Goal: Task Accomplishment & Management: Complete application form

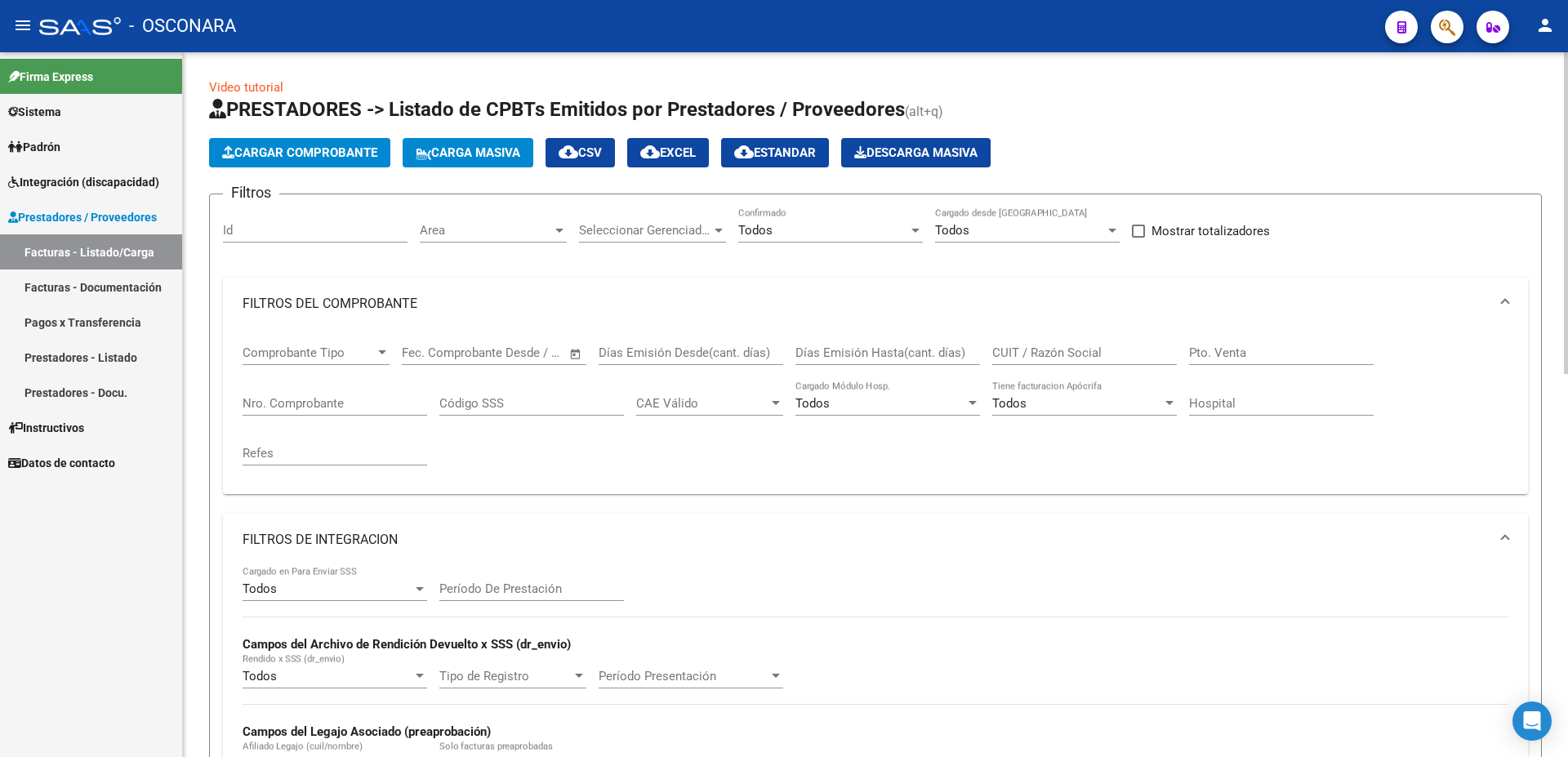
scroll to position [664, 0]
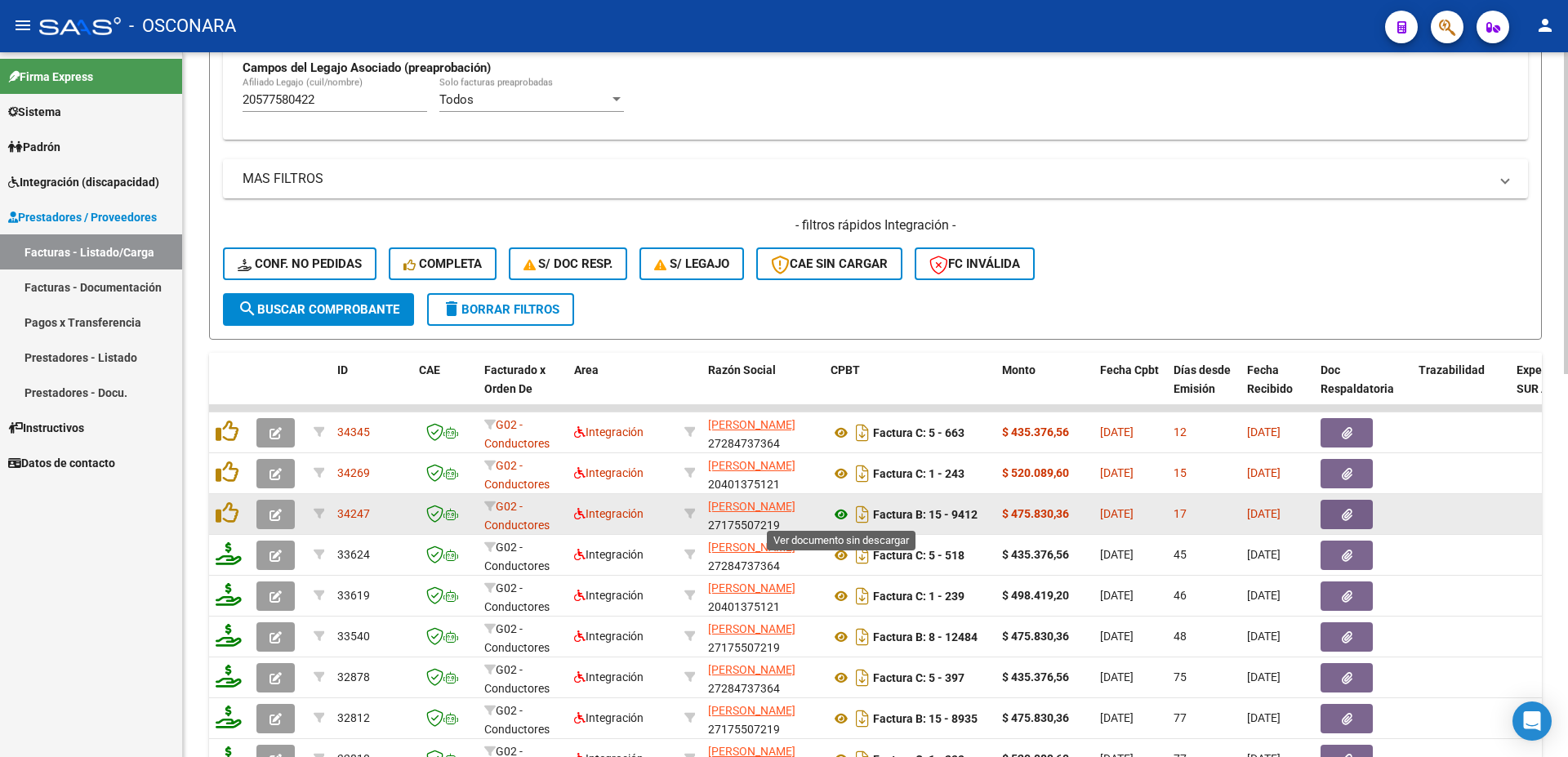
click at [840, 514] on icon at bounding box center [841, 515] width 21 height 20
click at [1360, 510] on button "button" at bounding box center [1346, 514] width 52 height 29
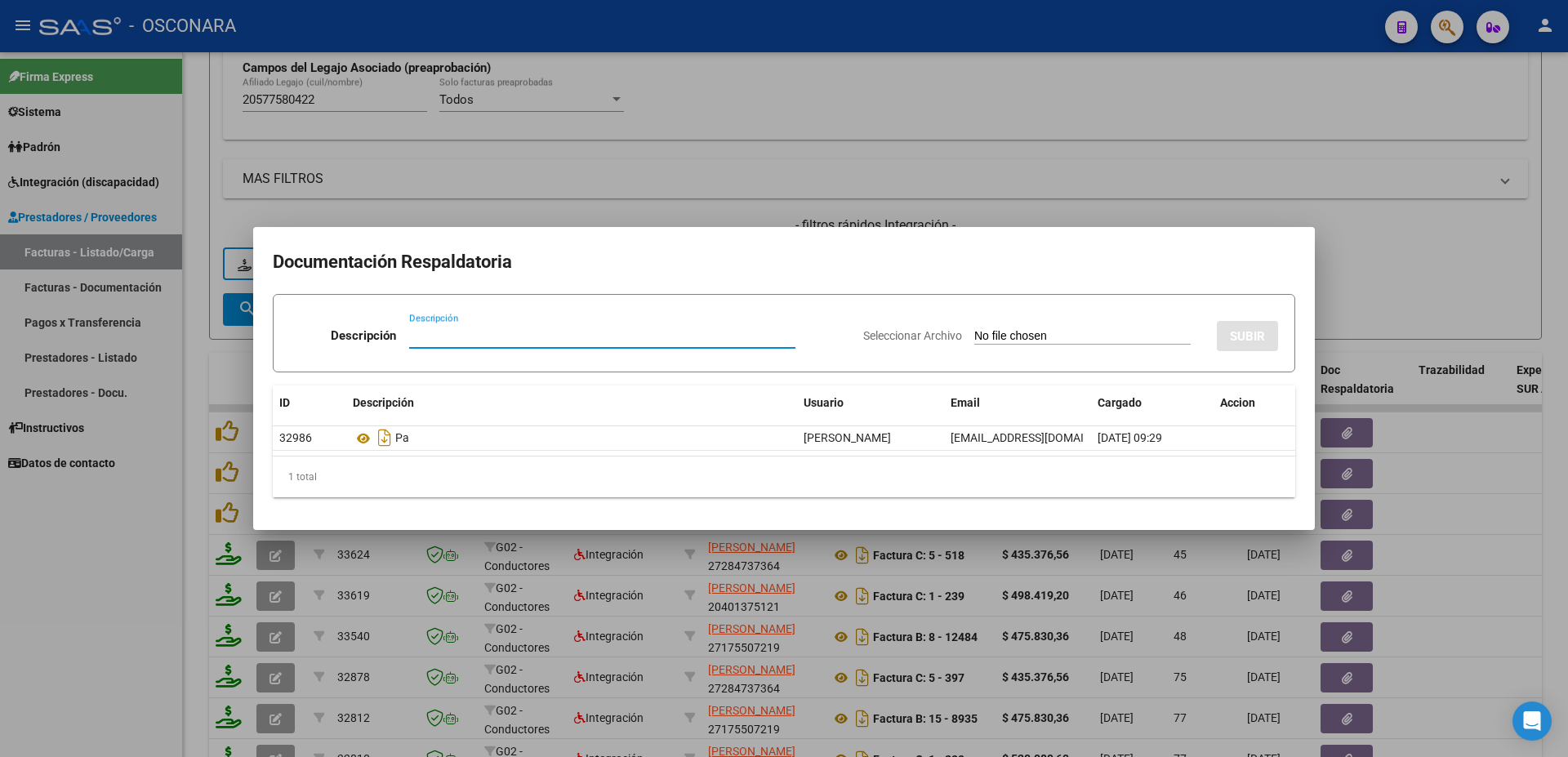
click at [1484, 494] on div at bounding box center [784, 378] width 1568 height 757
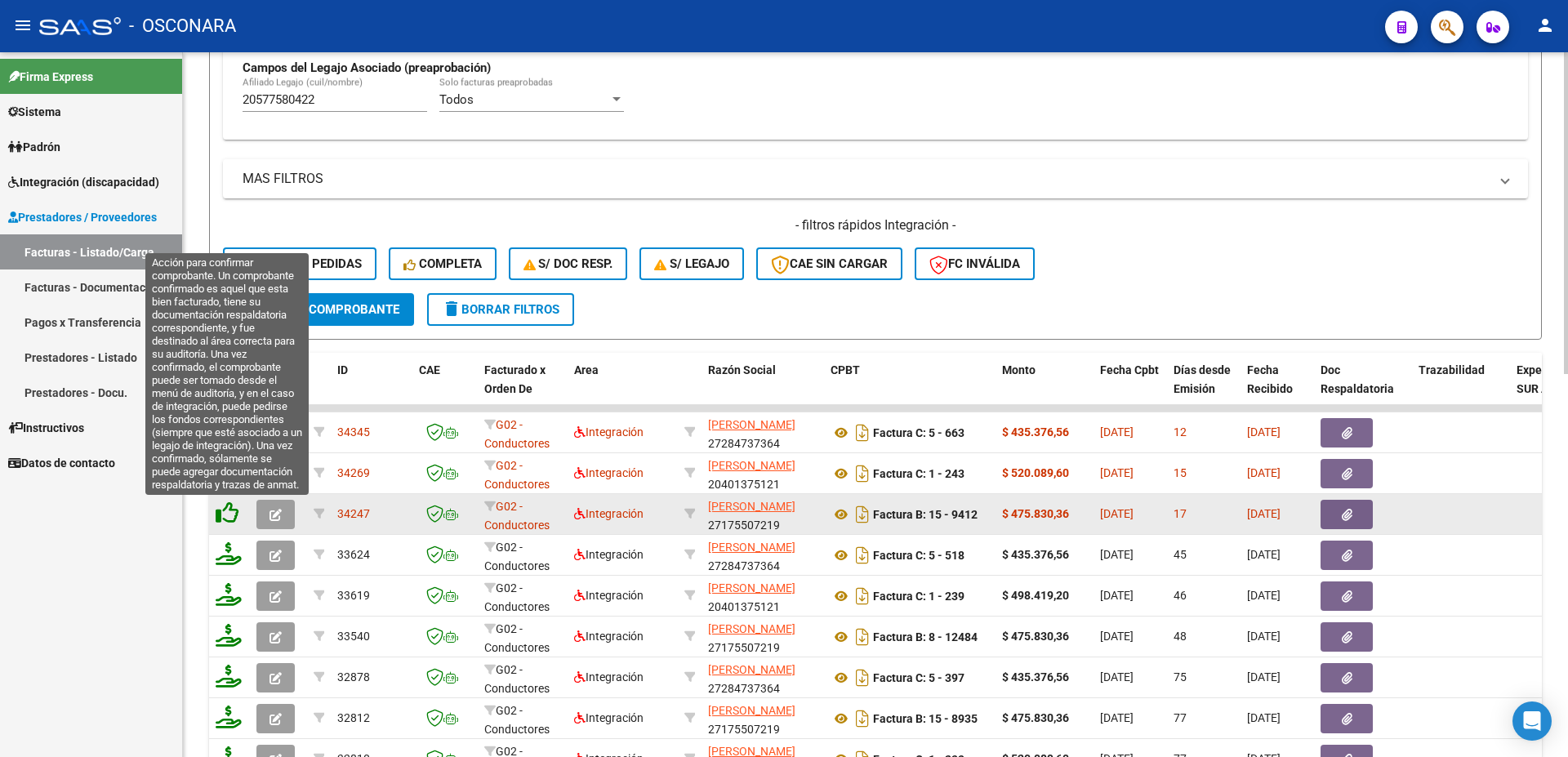
click at [232, 509] on icon at bounding box center [227, 513] width 23 height 23
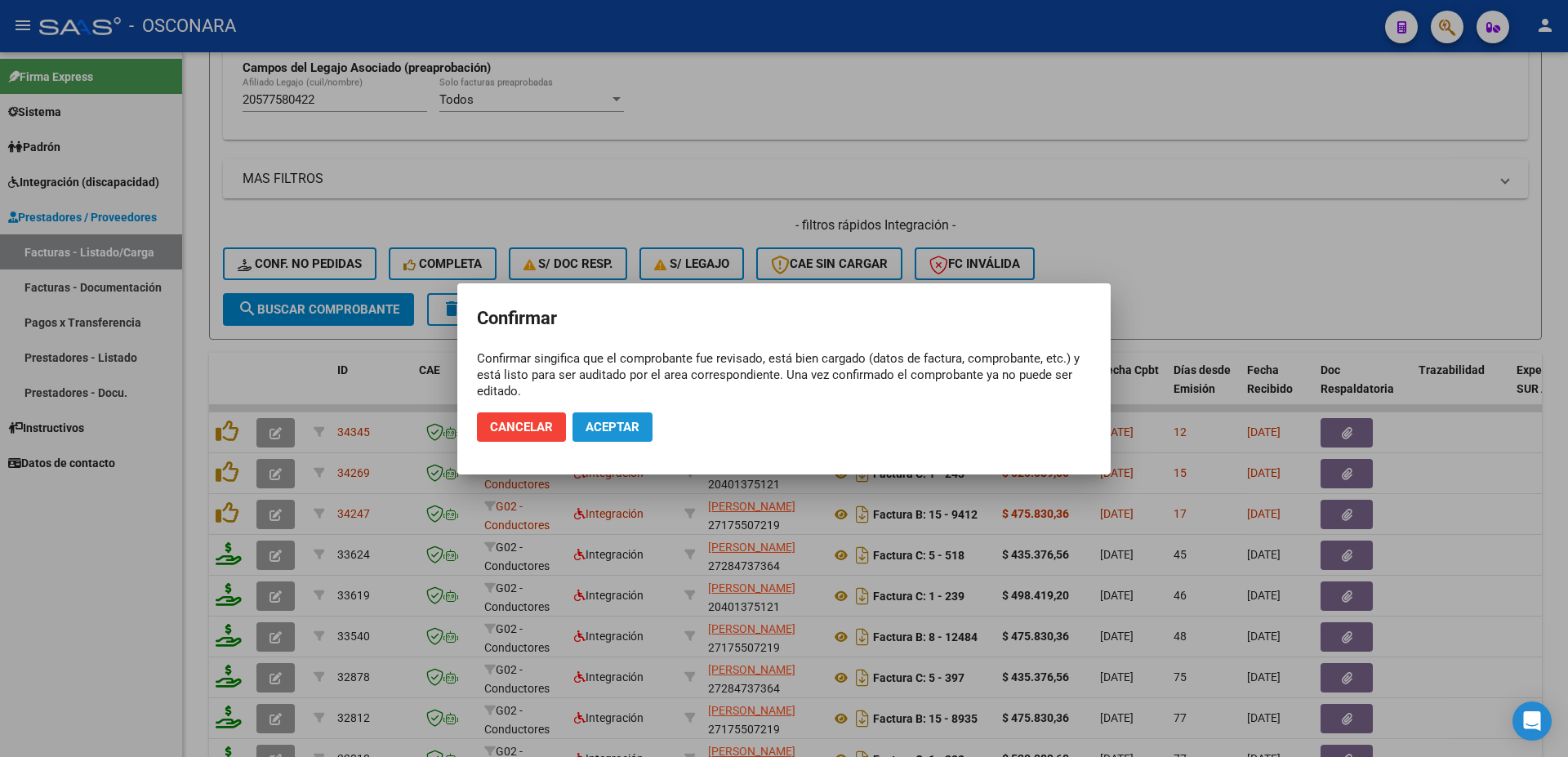
click at [631, 428] on span "Aceptar" at bounding box center [612, 427] width 54 height 15
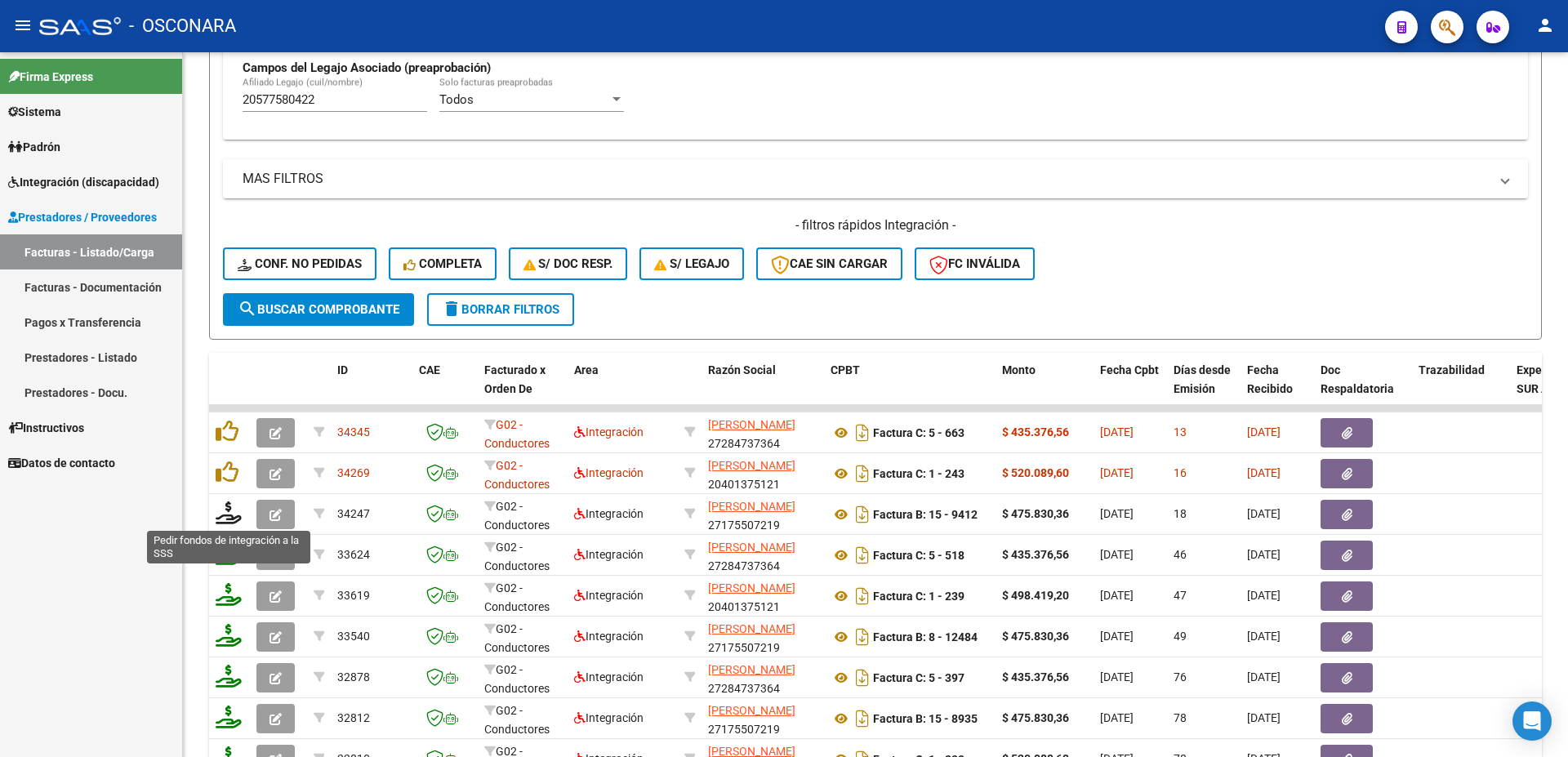
click at [231, 519] on icon at bounding box center [228, 513] width 26 height 23
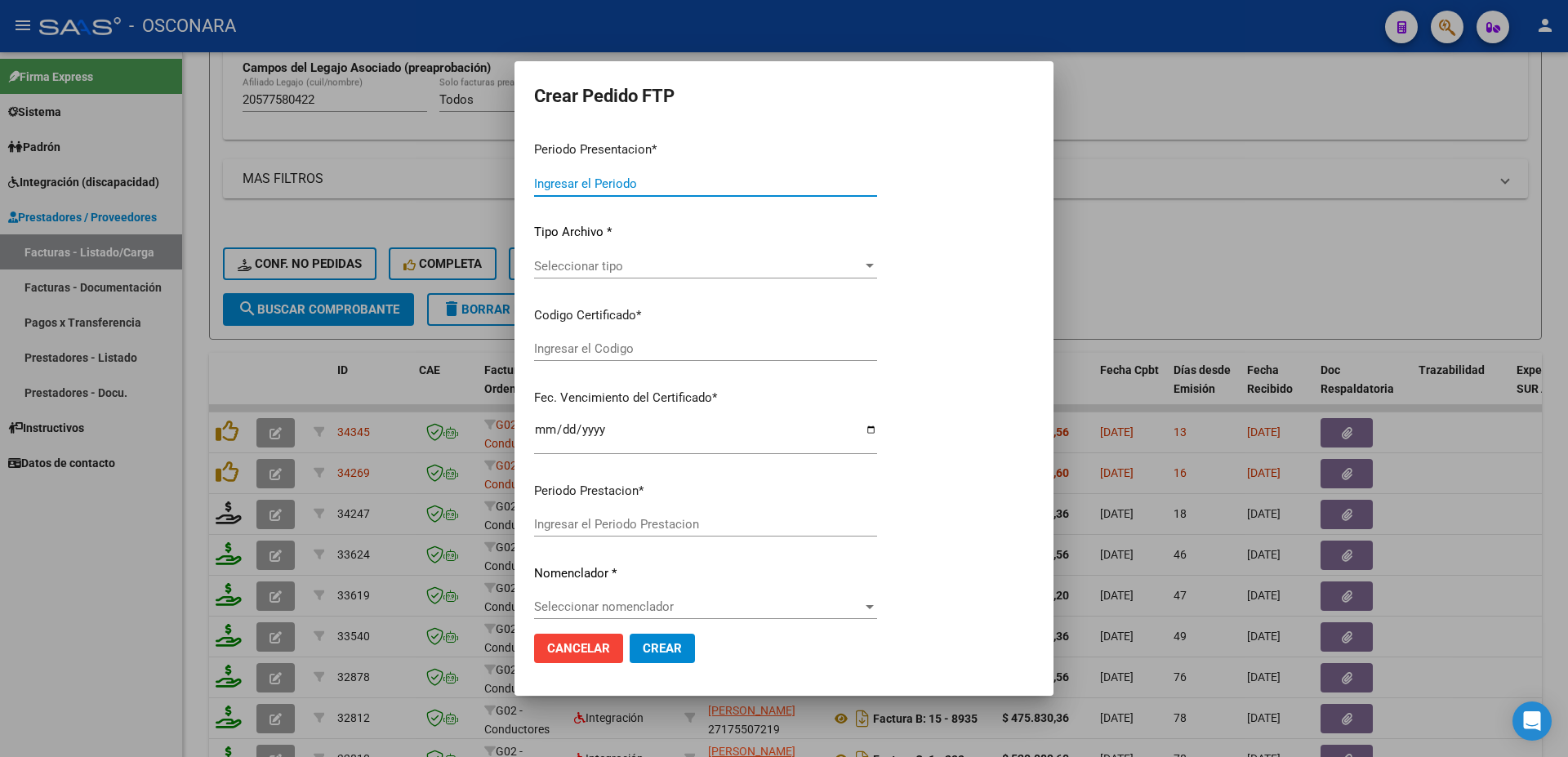
type input "202507"
type input "$ 475.830,36"
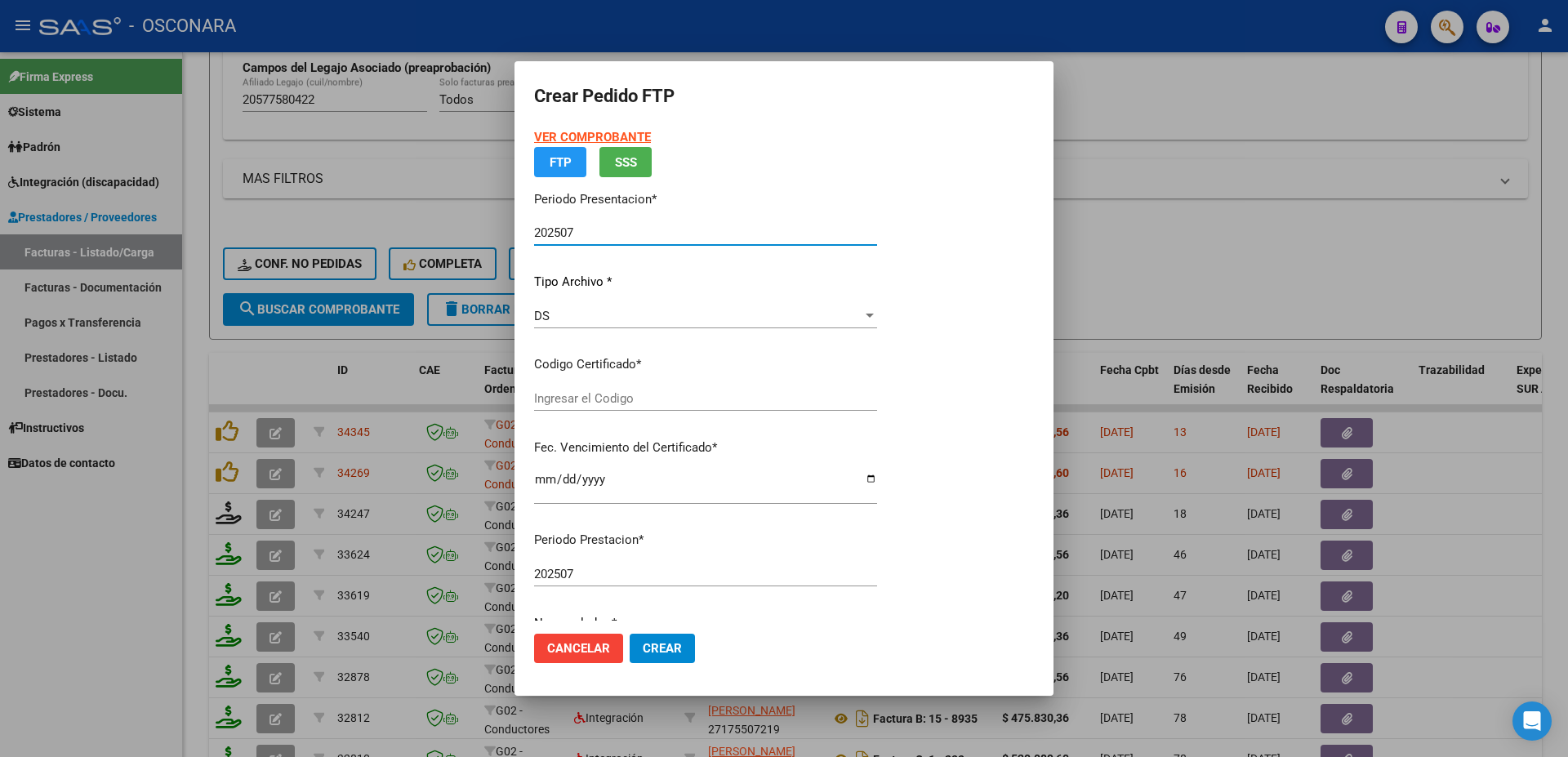
type input "ARG02000577580422022120520251205BS AS427"
type input "[DATE]"
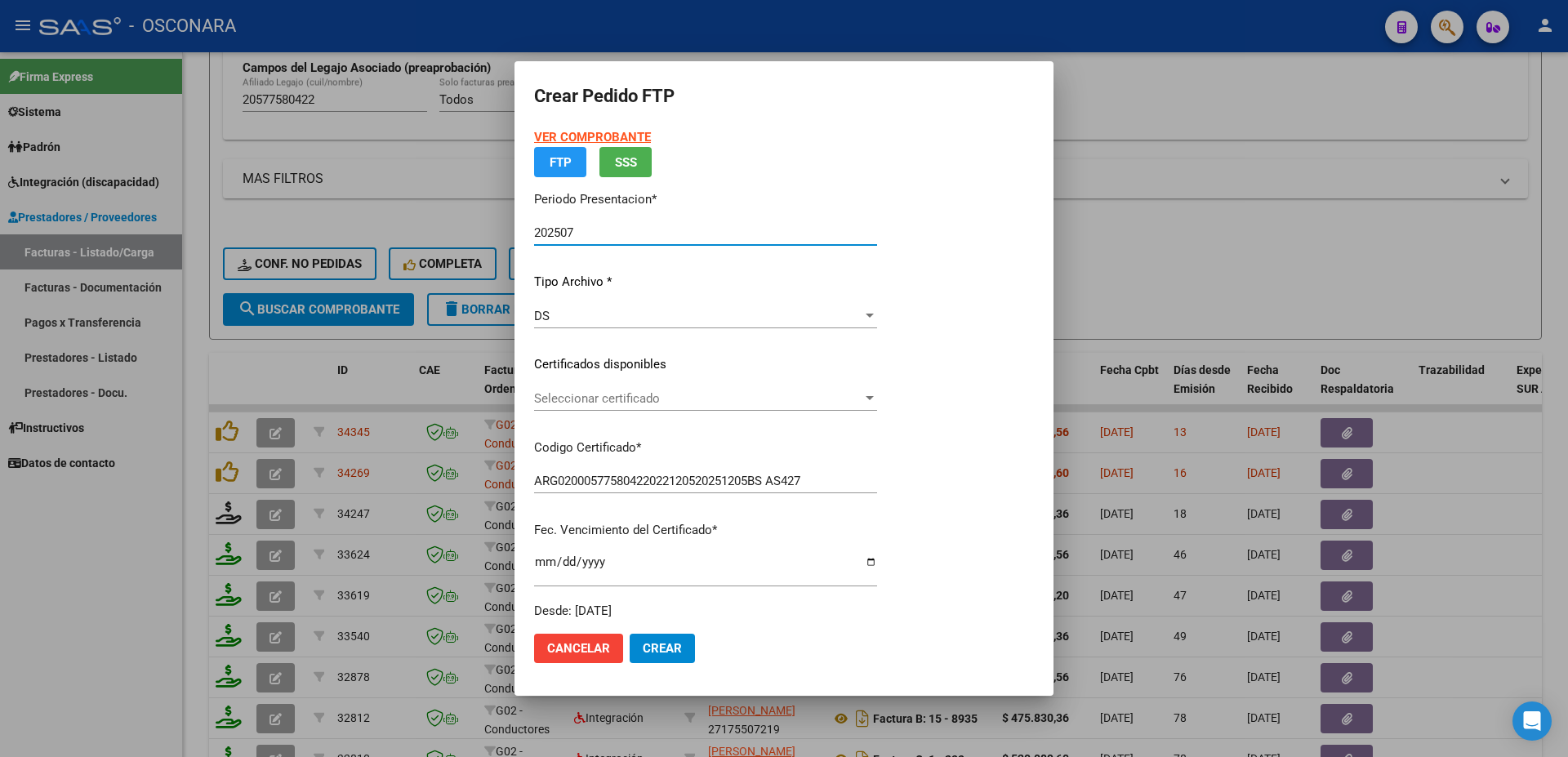
click at [662, 403] on span "Seleccionar certificado" at bounding box center [698, 398] width 328 height 15
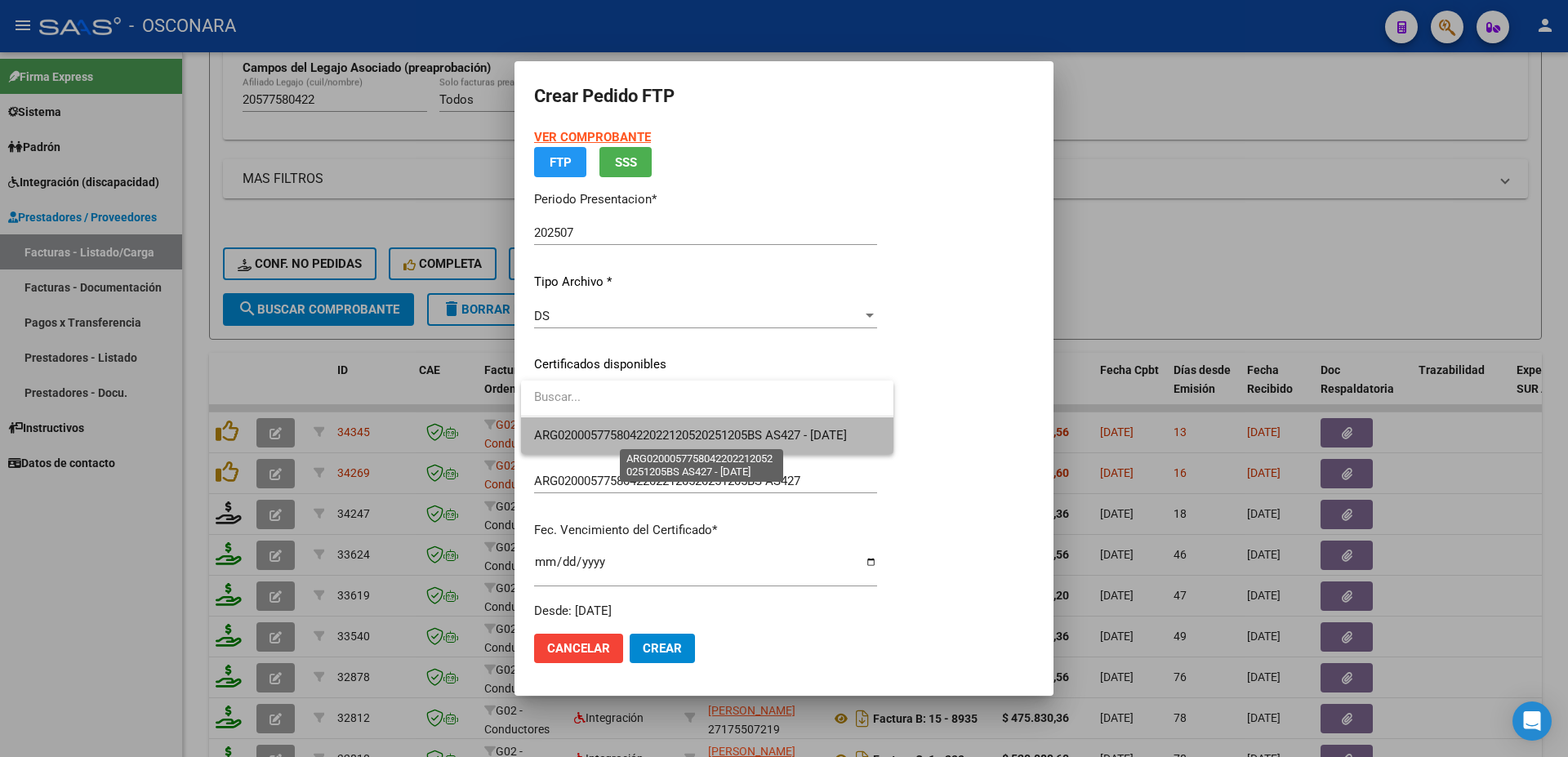
click at [674, 430] on span "ARG02000577580422022120520251205BS AS427 - [DATE]" at bounding box center [690, 435] width 313 height 15
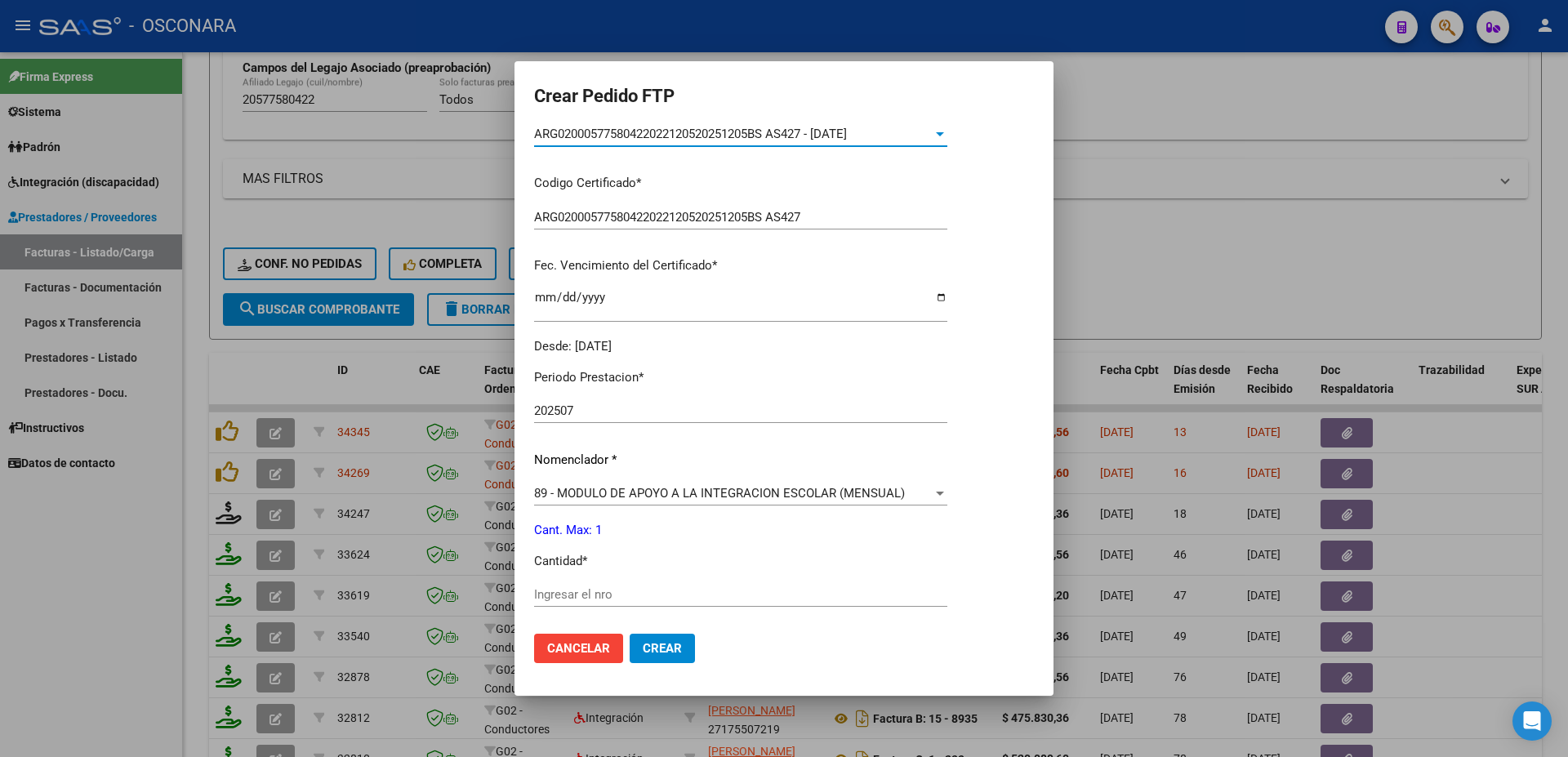
scroll to position [547, 0]
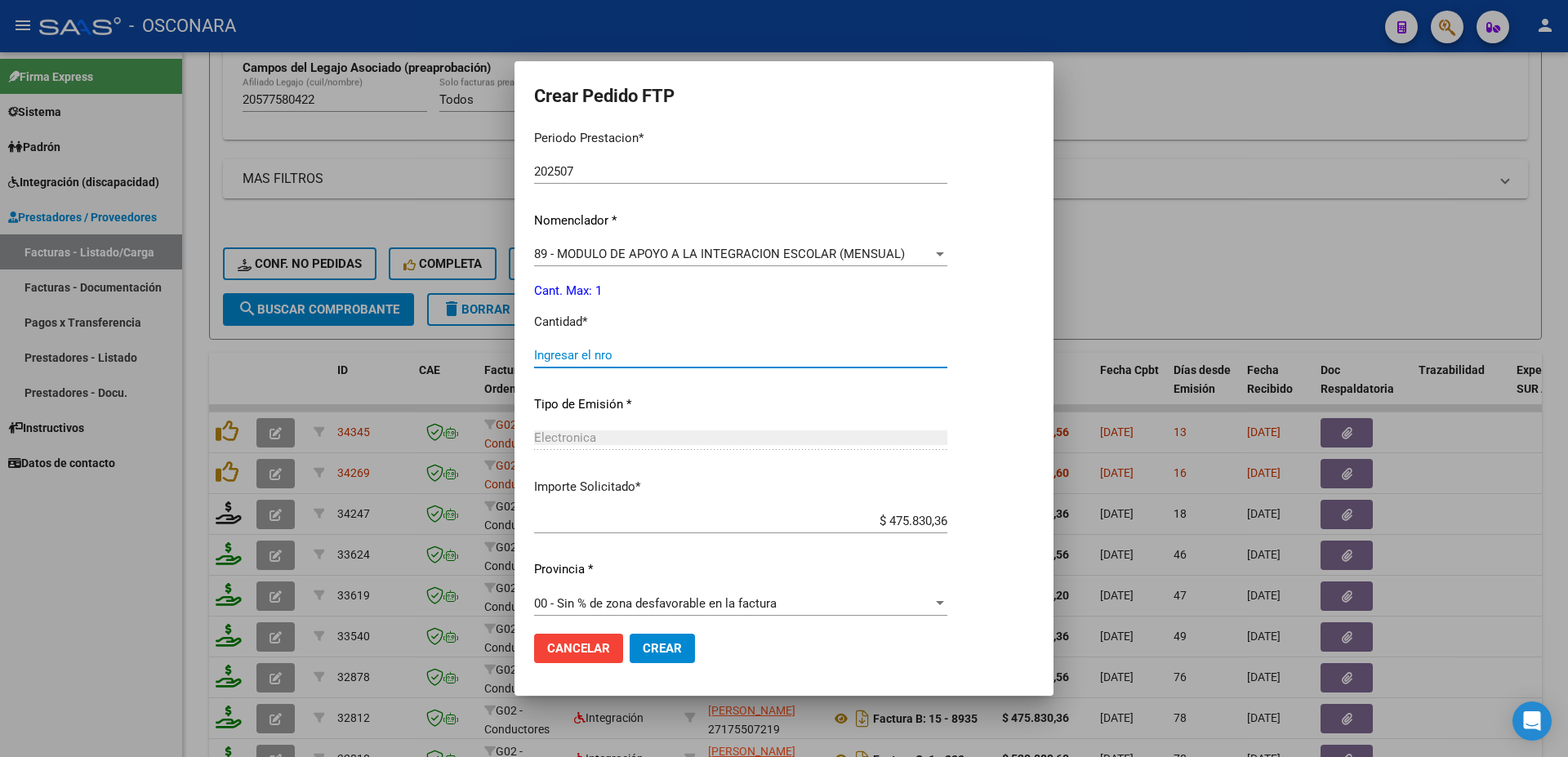
click at [584, 348] on input "Ingresar el nro" at bounding box center [741, 355] width 413 height 15
type input "1"
click at [679, 651] on span "Crear" at bounding box center [662, 649] width 39 height 15
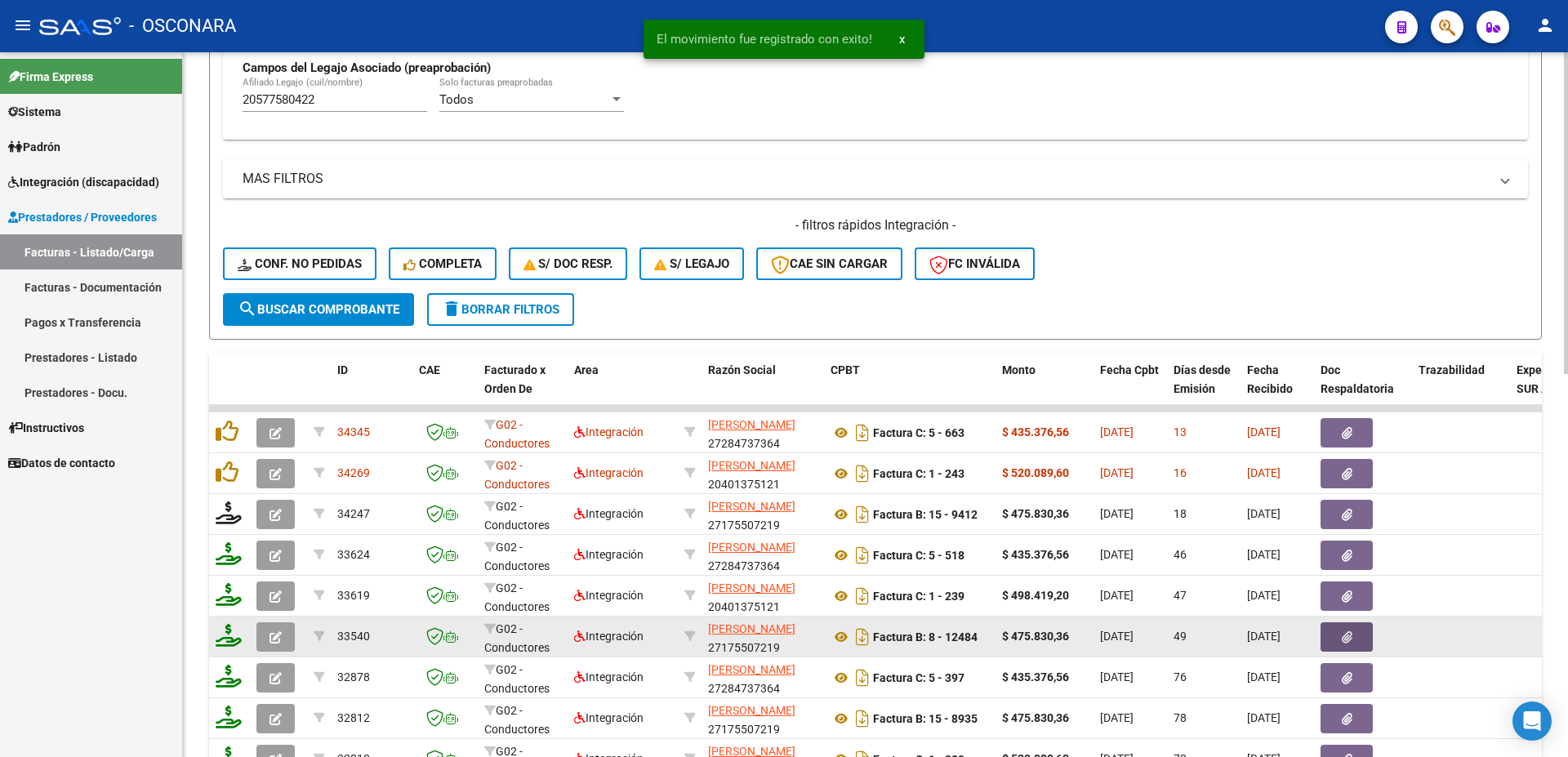
click at [1345, 633] on icon "button" at bounding box center [1347, 638] width 11 height 12
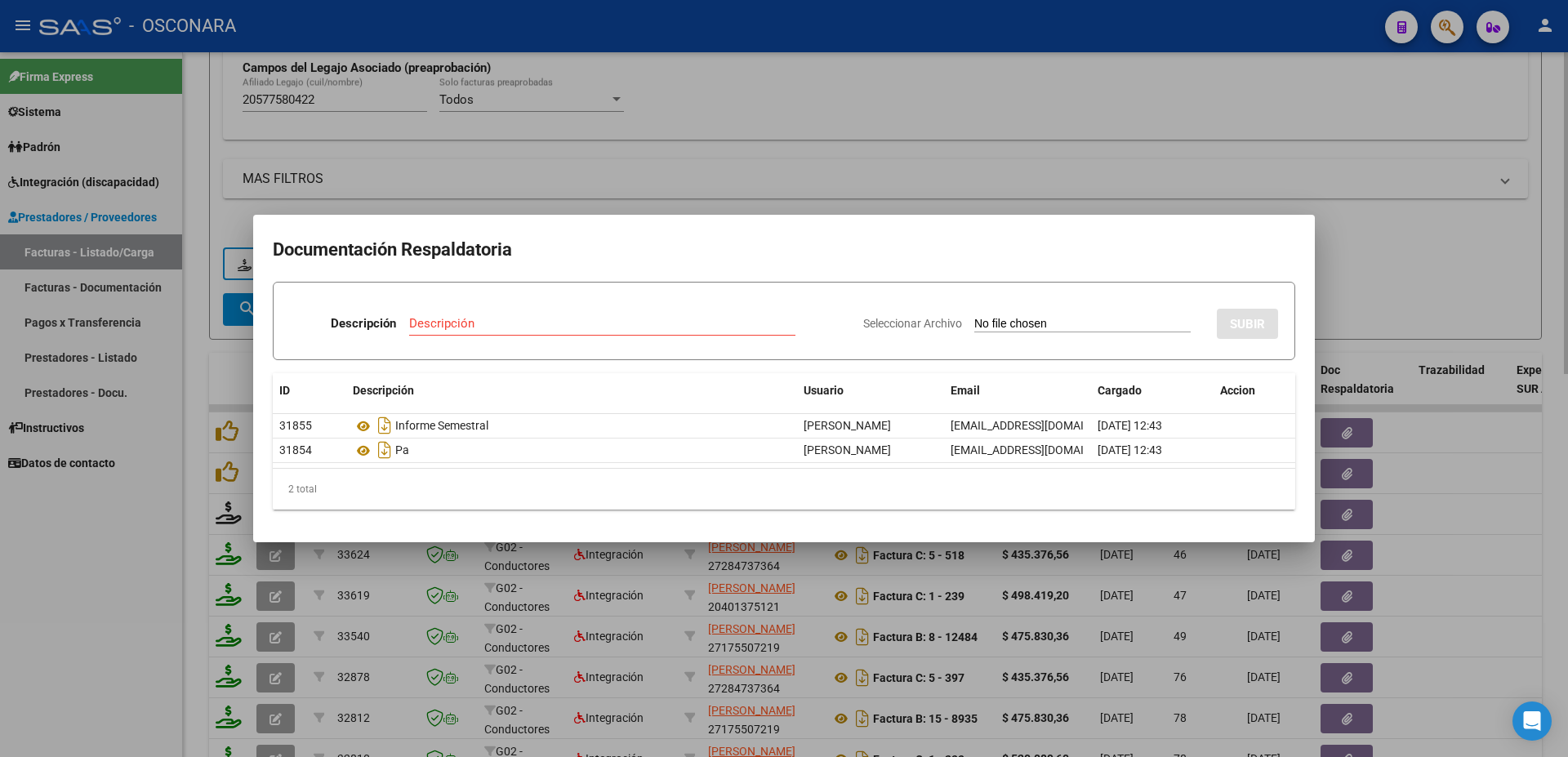
drag, startPoint x: 1521, startPoint y: 267, endPoint x: 1443, endPoint y: 221, distance: 90.6
click at [1494, 251] on div at bounding box center [784, 378] width 1568 height 757
